Goal: Answer question/provide support

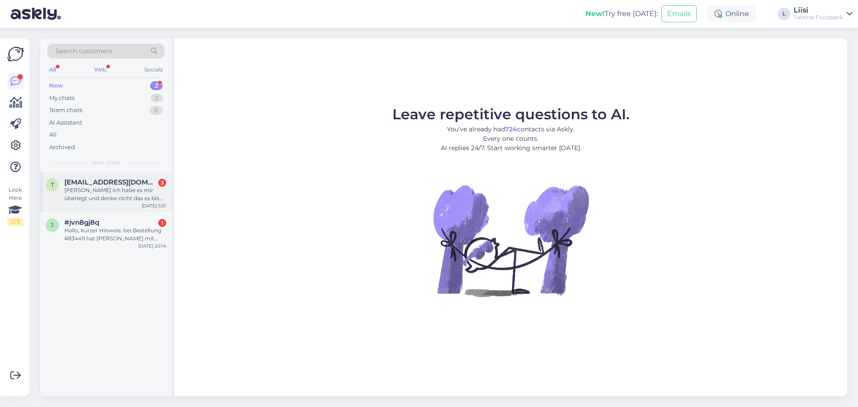
click at [122, 184] on span "[EMAIL_ADDRESS][DOMAIN_NAME]" at bounding box center [110, 182] width 93 height 8
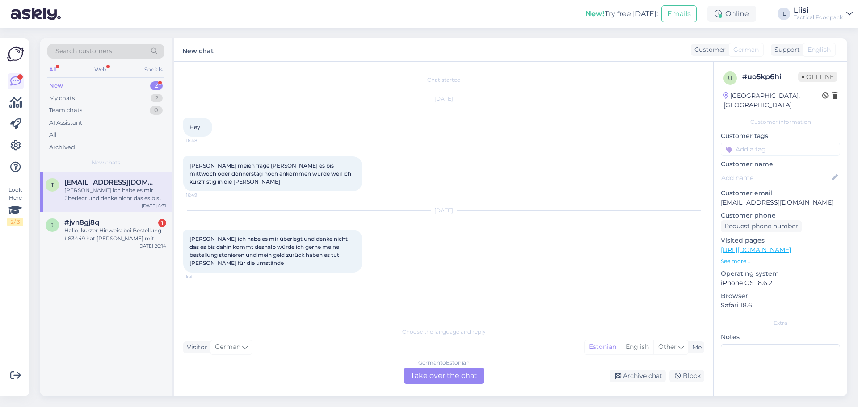
click at [454, 372] on div "German to Estonian Take over the chat" at bounding box center [443, 376] width 81 height 16
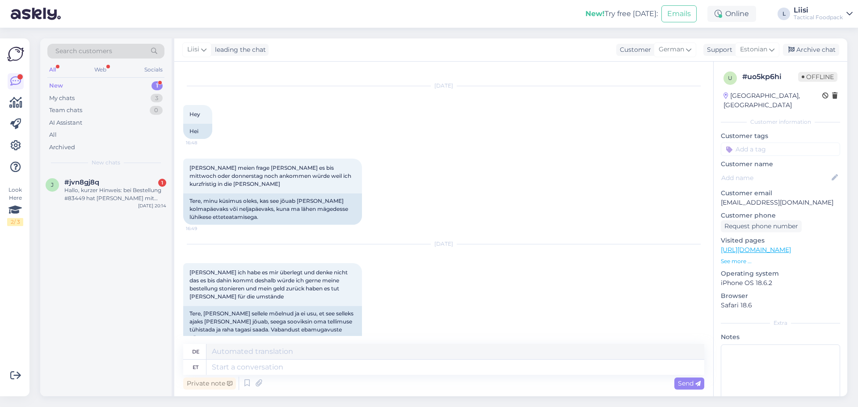
scroll to position [24, 0]
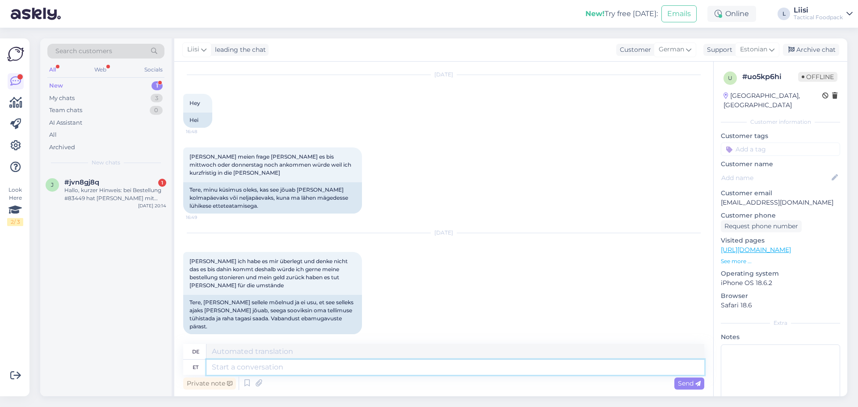
click at [262, 365] on textarea at bounding box center [455, 367] width 498 height 15
type textarea "Tere"
type textarea "Hallo"
drag, startPoint x: 796, startPoint y: 193, endPoint x: 720, endPoint y: 193, distance: 76.4
click at [720, 193] on div "u # uo5kp6hi Offline [GEOGRAPHIC_DATA], [GEOGRAPHIC_DATA] Customer information …" at bounding box center [781, 250] width 134 height 377
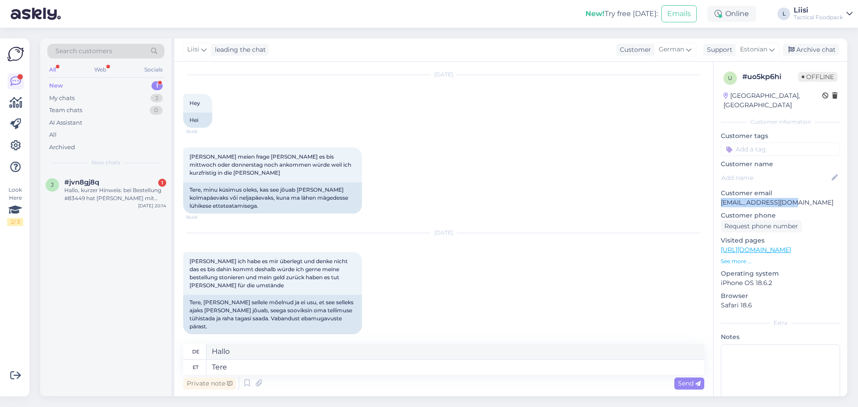
copy p "[EMAIL_ADDRESS][DOMAIN_NAME]"
click at [270, 366] on textarea "Tere" at bounding box center [455, 367] width 498 height 15
type textarea "Tere, v"
type textarea "Hallo,"
type textarea "Tere, väga r"
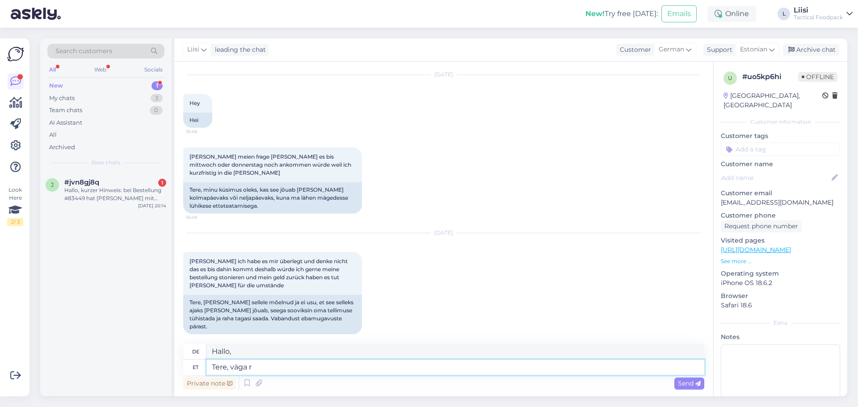
type textarea "Hallo, sehr"
type textarea "Tere, väga [PERSON_NAME] o"
type textarea "Hallo, sehr schwierig"
type textarea "Tere, väga [PERSON_NAME] on"
type textarea "Hallo, es ist sehr schwierig."
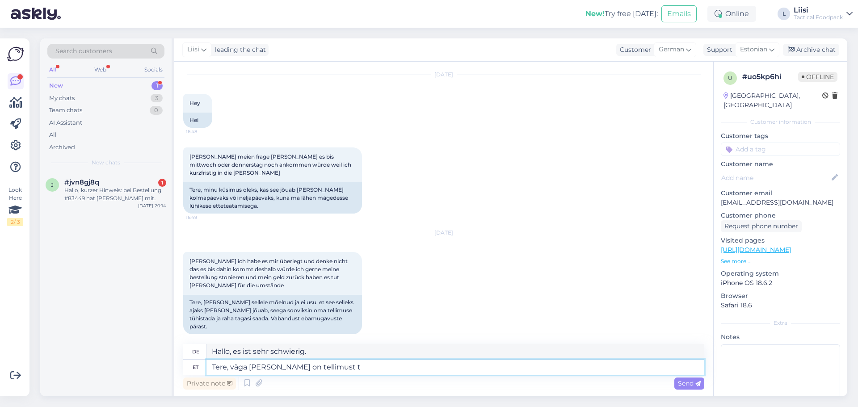
type textarea "Tere, väga [PERSON_NAME] on tellimust tü"
type textarea "Hallo, es ist sehr schwierig, eine Bestellung aufzugeben."
type textarea "Tere, väga [PERSON_NAME] on tellimust tühistada ku"
type textarea "Hallo, es ist sehr schwierig, eine Bestellung zu stornieren"
type textarea "Tere, väga [PERSON_NAME] on tellimust tühistada kui ei"
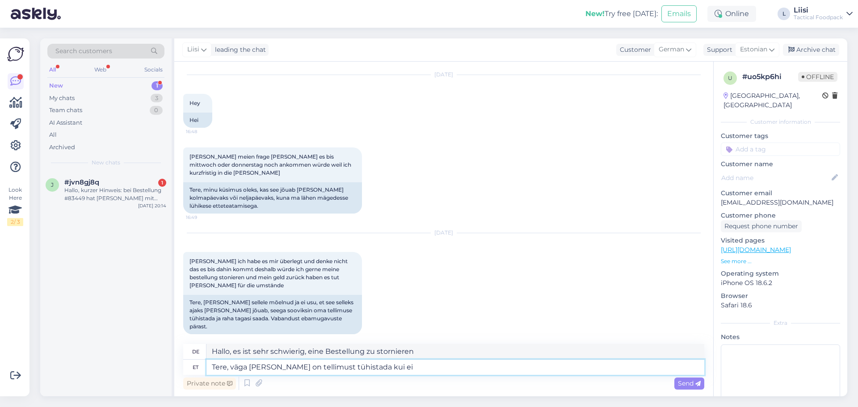
type textarea "Hallo, es ist sehr schwierig, eine Bestellung zu stornieren, wenn"
type textarea "Tere, väga [PERSON_NAME] on tellimust tühistada kui ei t"
type textarea "Hallo, es ist sehr schwierig, eine Bestellung zu stornieren, es sei denn,"
type textarea "Tere, väga [PERSON_NAME] on tellimust tühistada kui ei tea"
type textarea "Hallo, es ist sehr schwierig, eine Bestellung zu stornieren, wenn man nicht [PE…"
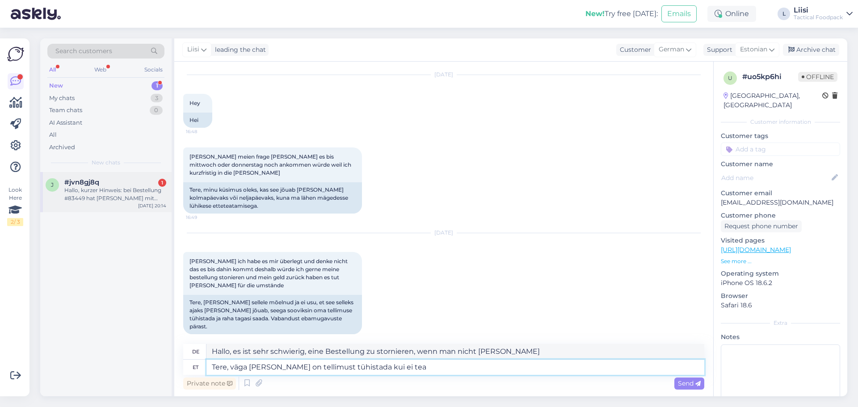
type textarea "Tere, väga [PERSON_NAME] on tellimust tühistada kui ei tea"
click at [137, 182] on div "#jvn8gj8q 1" at bounding box center [115, 182] width 102 height 8
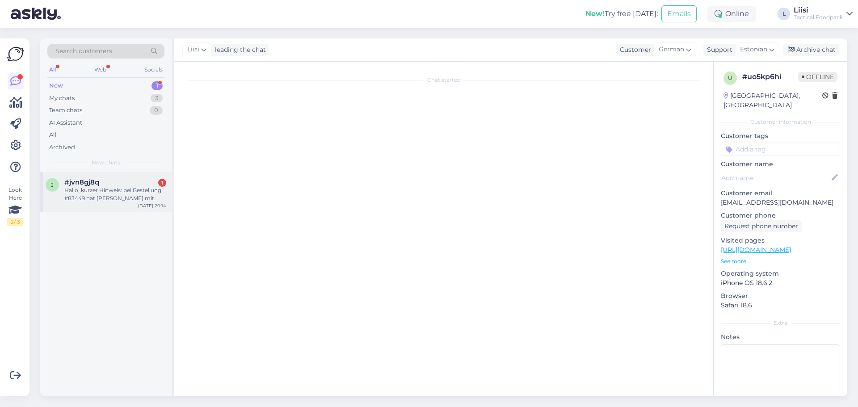
scroll to position [311, 0]
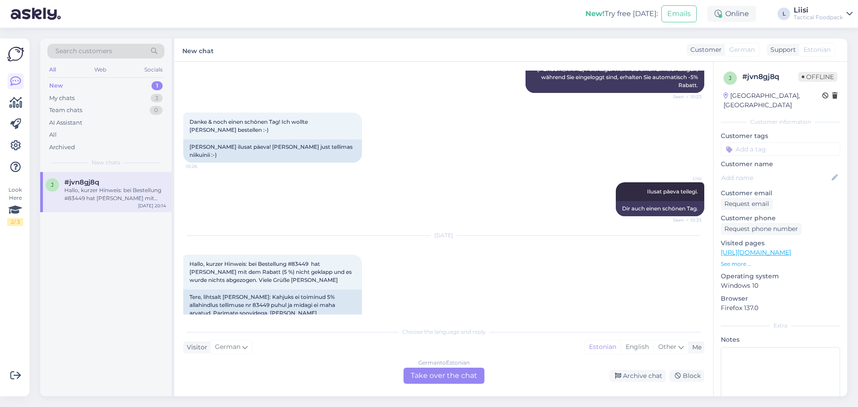
click at [447, 375] on div "German to Estonian Take over the chat" at bounding box center [443, 376] width 81 height 16
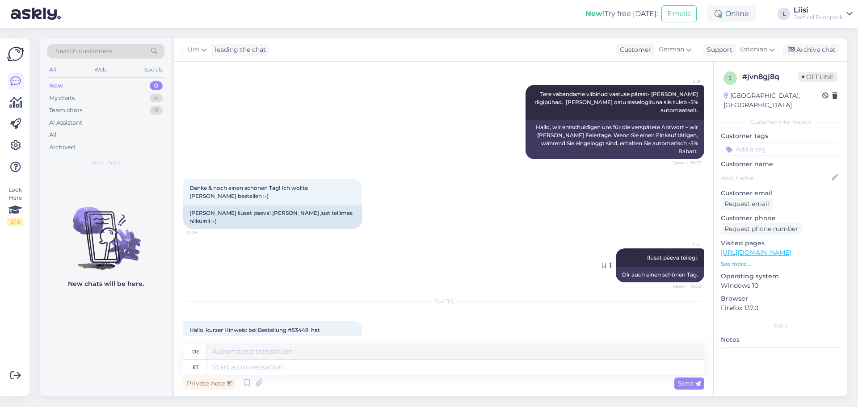
scroll to position [290, 0]
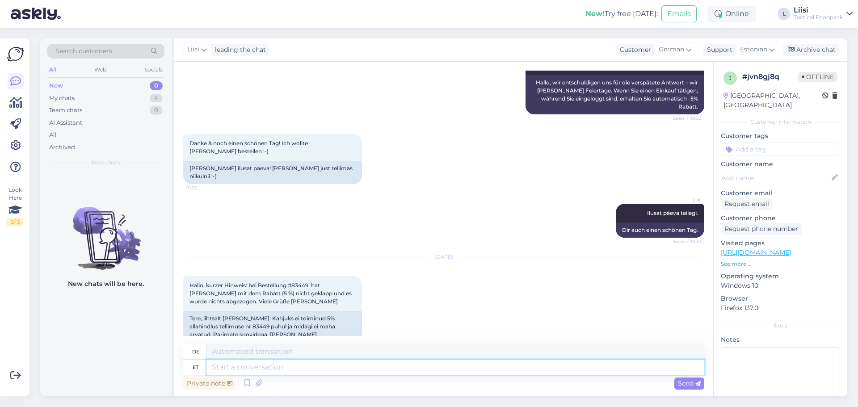
click at [309, 370] on textarea at bounding box center [455, 367] width 498 height 15
type textarea "Tere,"
type textarea "Hallo"
type textarea "Tere,"
type textarea "Hallo,"
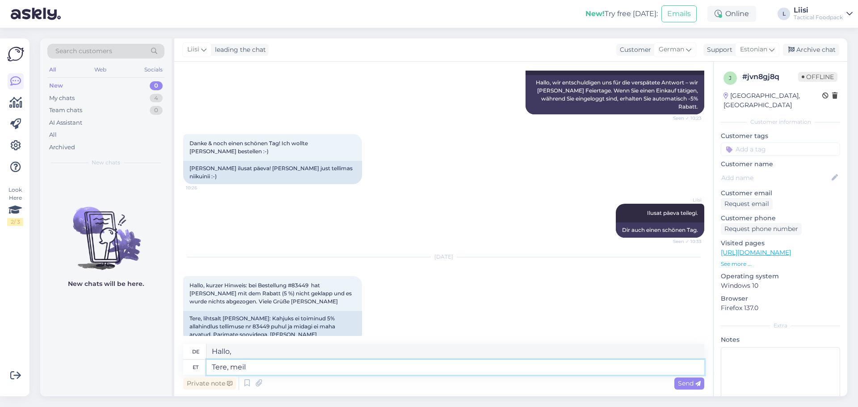
type textarea "Tere, meil o"
type textarea "Hallo, wir"
type textarea "Tere, meil on"
type textarea "Hallo, wir haben"
type textarea "Tere, meil on uus"
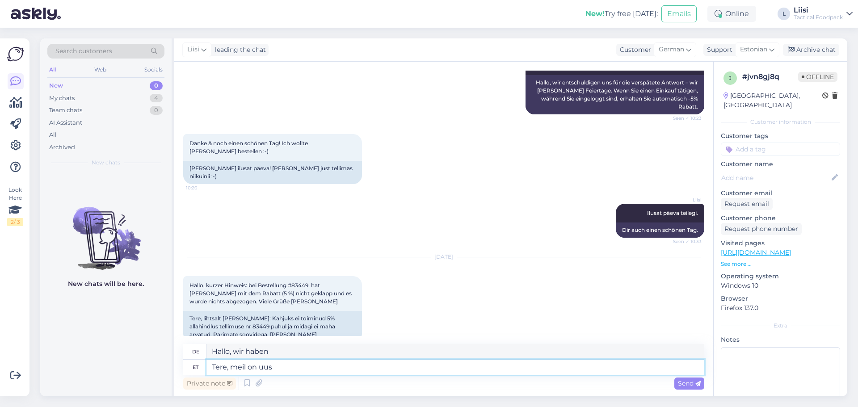
type textarea "Hallo, wir haben einen neuen"
type textarea "Tere, meil on uus boonussüsteem j"
type textarea "Hallo, wir haben ein neues Bonussystem."
type textarea "Tere, meil on uus boonussüsteem ja"
type textarea "Hallo, wir haben ein neues Bonussystem und"
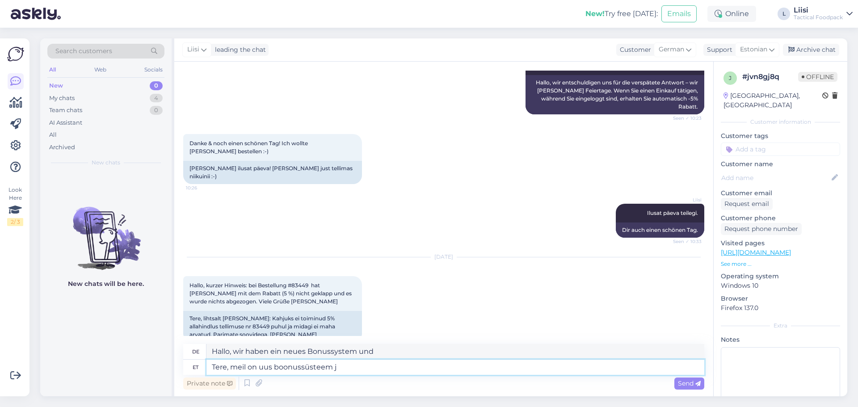
type textarea "Tere, meil on uus boonussüsteem"
type textarea "Hallo, wir haben ein neues Bonussystem."
type textarea "Tere, meil on uus boonussüsteem kus i"
type textarea "Hallo, wir haben ein neues Bonussystem, bei dem"
type textarea "Tere, meil on uus boonussüsteem kus iga os"
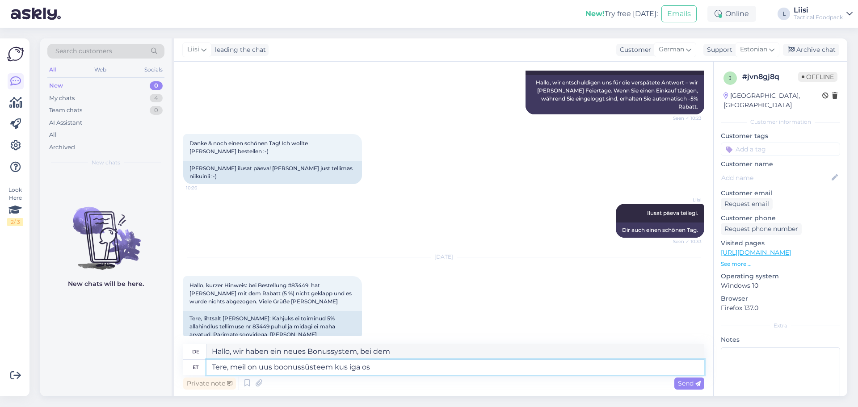
type textarea "Hallo, wir haben ein neues Bonussystem, bei dem jeder"
type textarea "Tere, meil on uus boonussüsteem kus iga ostuga"
type textarea "Hallo, wir haben ein neues Bonussystem, bei dem bei jedem Einkauf"
type textarea "Tere, meil on uus boonussüsteem kus iga ostuga teeni"
type textarea "Hallo, wir haben ein neues Bonussystem, bei dem Sie mit jedem Einkauf verdienen."
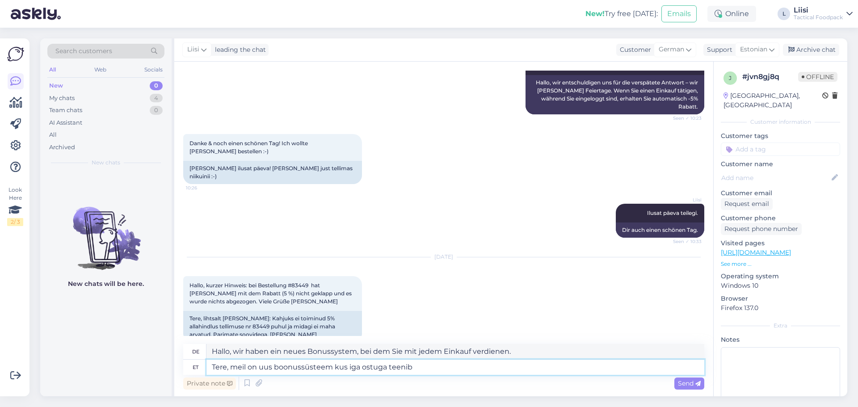
type textarea "Tere, meil on uus boonussüsteem kus iga ostuga teenib k"
type textarea "Hallo, wir haben ein neues Bonussystem, bei dem Sie mit jedem Einkauf verdienen"
type textarea "Tere, meil on uus boonussüsteem kus iga ostuga teenib klient"
type textarea "Hallo, wir haben ein neues Bonussystem, bei dem der [PERSON_NAME] mit jedem Ein…"
type textarea "Tere, meil on uus boonussüsteem kus iga ostuga teenib klient punkte, mi"
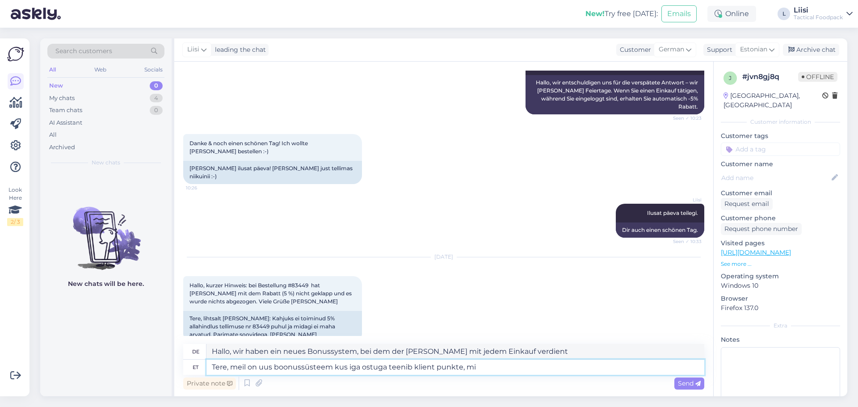
type textarea "Hallo, wir haben ein neues Bonussystem, bei dem Kunden bei jedem Einkauf Punkte…"
type textarea "Tere, meil on uus boonussüsteem kus iga ostuga teenib klient punkte, mille s"
type textarea "Hallo, wir haben ein neues Bonussystem, bei dem der [PERSON_NAME] bei jedem Ein…"
type textarea "Tere, meil on uus boonussüsteem kus iga ostuga teenib klient punkte, mille saab…"
type textarea "Hallo, wir haben ein neues Bonussystem, bei dem der [PERSON_NAME] bei jedem Ein…"
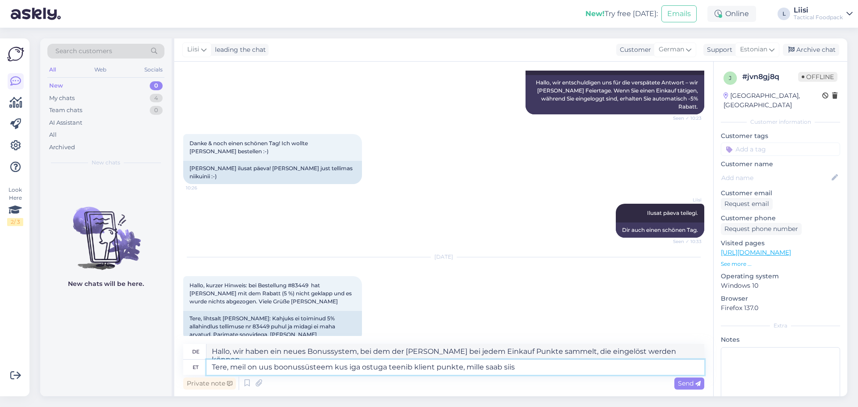
type textarea "Tere, meil on uus boonussüsteem kus iga ostuga teenib klient punkte, mille saab…"
type textarea "Hallo, wir haben ein neues Bonussystem, bei dem der [PERSON_NAME] bei jedem Ein…"
type textarea "Tere, meil on uus boonussüsteem kus iga ostuga teenib klient punkte, mille saab…"
type textarea "Hallo, wir haben ein neues Bonussystem, bei dem der [PERSON_NAME] bei jedem Ein…"
type textarea "Tere, meil on uus boonussüsteem kus iga ostuga teenib klient punkte, mille saab…"
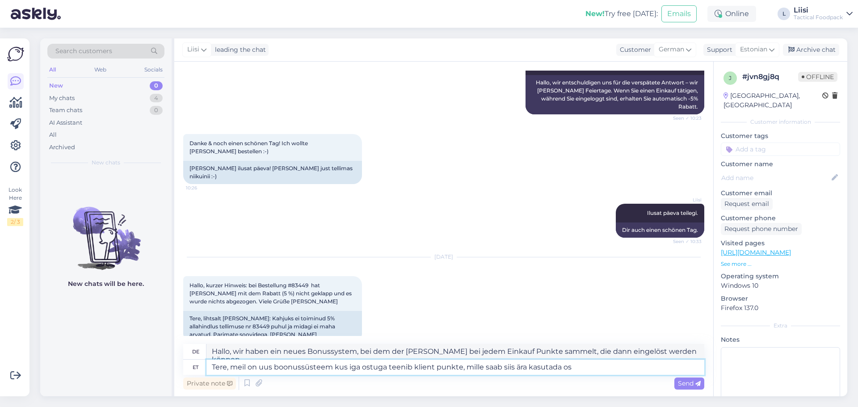
type textarea "Hallo, wir haben ein neues Bonussystem, bei dem der [PERSON_NAME] bei jedem Ein…"
type textarea "Tere, meil on uus boonussüsteem kus iga ostuga teenib klient punkte, mille saab…"
type textarea "Hallo, wir haben ein neues Bonussystem, bei dem der [PERSON_NAME] bei jedem Ein…"
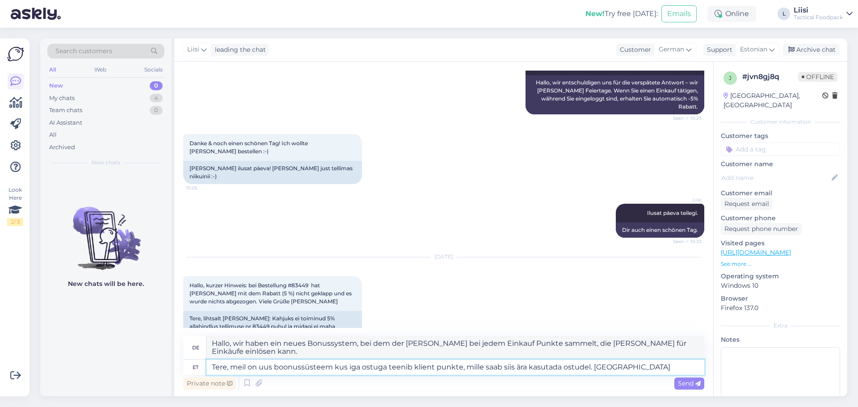
type textarea "Tere, meil on uus boonussüsteem kus iga ostuga teenib klient punkte, mille saab…"
type textarea "Hallo, wir haben ein neues Bonussystem, bei dem der [PERSON_NAME] bei jedem Ein…"
type textarea "Tere, meil on uus boonussüsteem kus iga ostuga teenib klient punkte, mille saab…"
type textarea "Hallo, wir haben ein neues Bonussystem, bei dem der [PERSON_NAME] bei jedem Ein…"
type textarea "Tere, meil on uus boonussüsteem kus iga ostuga teenib klient punkte, mille saab…"
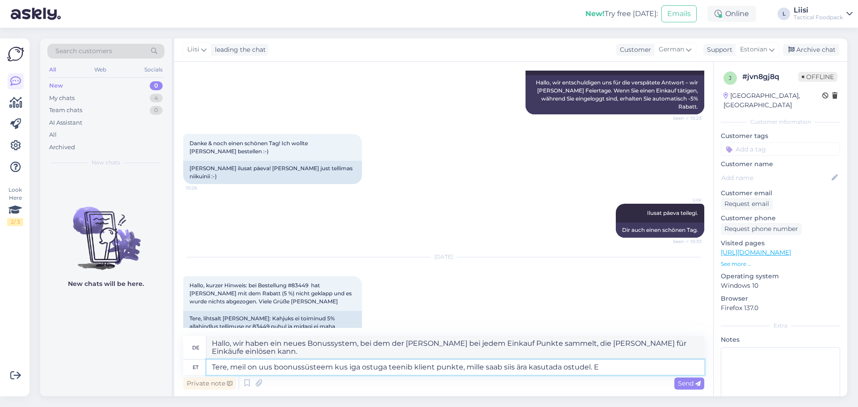
type textarea "Hallo, wir haben ein neues Bonussystem, bei dem der [PERSON_NAME] bei jedem Ein…"
drag, startPoint x: 273, startPoint y: 368, endPoint x: 261, endPoint y: 364, distance: 12.7
click at [261, 364] on textarea "Tere, meil on uus boonussüsteem kus iga ostuga teenib klient punkte, mille saab…" at bounding box center [455, 367] width 498 height 15
type textarea "Tere, meil on uuenenud boonussüsteem kus iga ostuga teenib klient punkte, mille…"
type textarea "Hallo, wir haben ein aktualisiertes Bonussystem, bei dem der [PERSON_NAME] bei …"
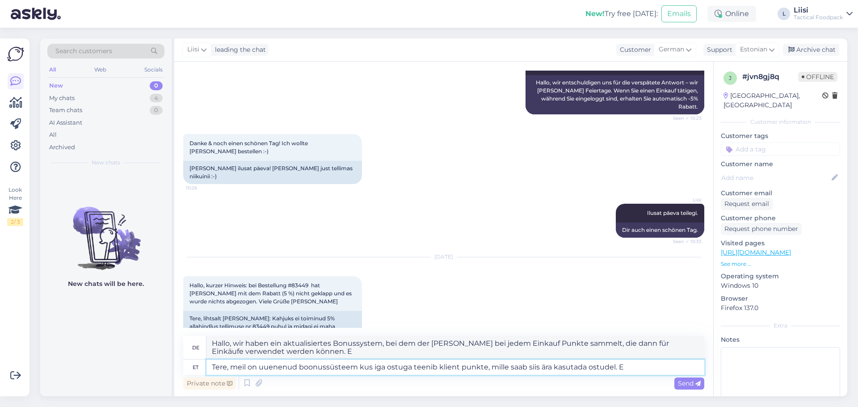
click at [632, 368] on textarea "Tere, meil on uuenenud boonussüsteem kus iga ostuga teenib klient punkte, mille…" at bounding box center [455, 367] width 498 height 15
type textarea "Tere, meil on uuenenud boonussüsteem kus iga ostuga teenib klient punkte, mille…"
type textarea "Hallo, wir haben ein aktualisiertes Bonussystem, bei dem der [PERSON_NAME] bei …"
type textarea "Tere, meil on uuenenud boonussüsteem kus iga ostuga teenib klient punkte, mille…"
type textarea "Hallo, wir haben ein aktualisiertes Bonussystem, bei dem der [PERSON_NAME] bei …"
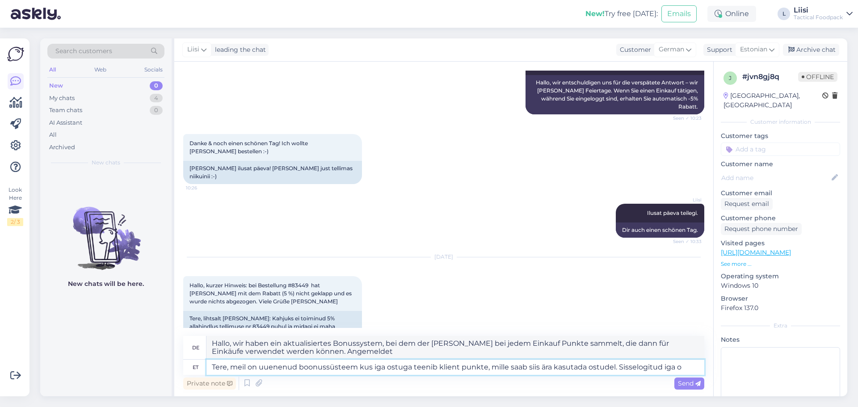
type textarea "Tere, meil on uuenenud boonussüsteem kus iga ostuga teenib klient punkte, mille…"
type textarea "Hallo, wir haben ein aktualisiertes Bonussystem, bei dem der [PERSON_NAME] bei …"
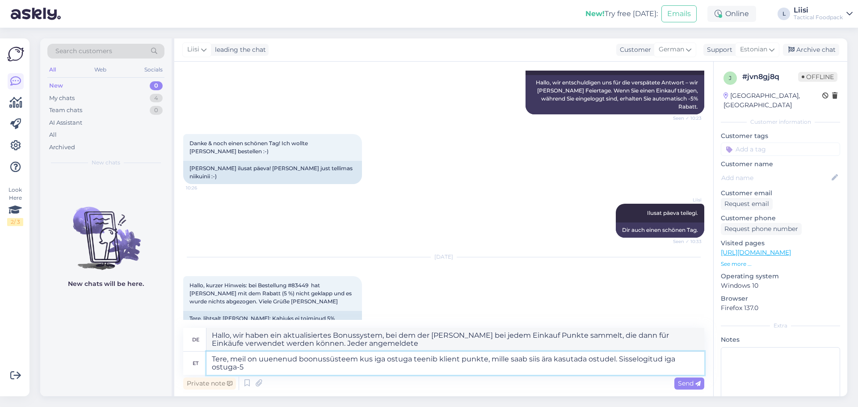
type textarea "Tere, meil on uuenenud boonussüsteem kus iga ostuga teenib klient punkte, mille…"
type textarea "Hallo, wir haben ein aktualisiertes Bonussystem, bei dem der [PERSON_NAME] bei …"
type textarea "Tere, meil on uuenenud boonussüsteem kus iga ostuga teenib klient punkte, mille…"
type textarea "Hallo, wir haben ein aktualisiertes Bonussystem, bei dem der [PERSON_NAME] bei …"
type textarea "Tere, meil on uuenenud boonussüsteem kus iga ostuga teenib klient punkte, mille…"
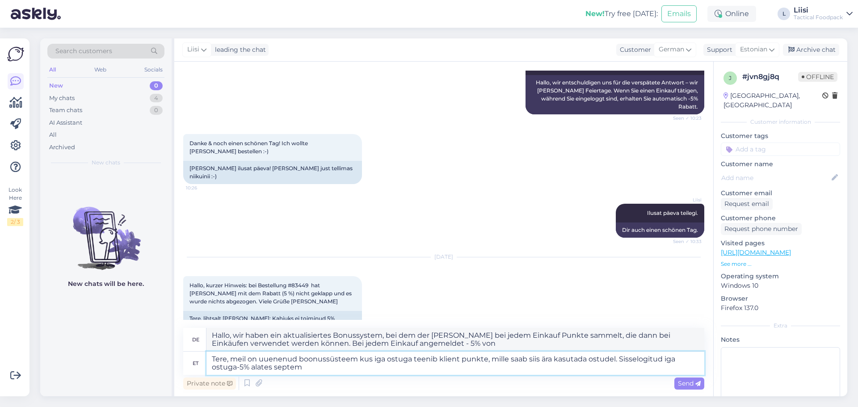
type textarea "Hallo, wir haben ein aktualisiertes Bonussystem, bei dem der [PERSON_NAME] bei …"
type textarea "Tere, meil on uuenenud boonussüsteem kus iga ostuga teenib klient punkte, mille…"
type textarea "Hallo, wir haben ein aktualisiertes Bonussystem, bei dem der [PERSON_NAME] bei …"
type textarea "Tere, meil on uuenenud boonussüsteem kus iga ostuga teenib klient punkte, mille…"
type textarea "Hallo, wir haben ein aktualisiertes Bonussystem, bei dem der [PERSON_NAME] bei …"
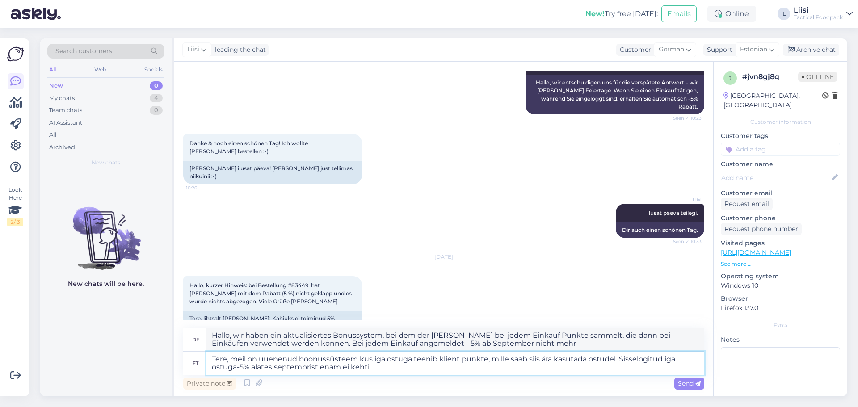
type textarea "Tere, meil on uuenenud boonussüsteem kus iga ostuga teenib klient punkte, mille…"
type textarea "Hallo, wir haben ein aktualisiertes Bonussystem, bei dem der [PERSON_NAME] bei …"
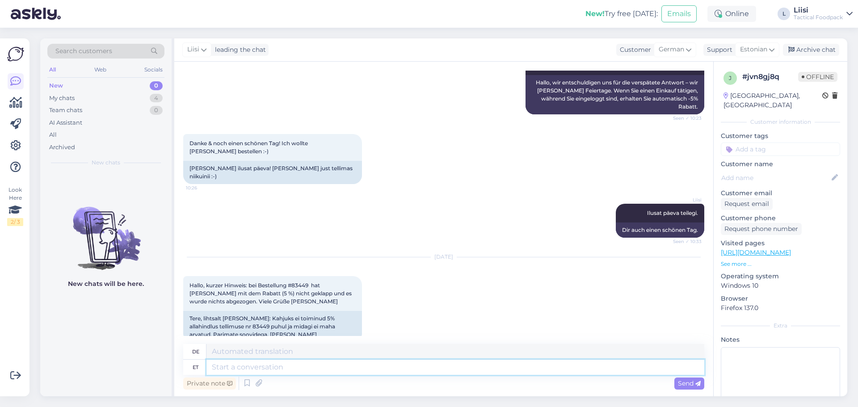
scroll to position [402, 0]
